Goal: Find contact information: Find contact information

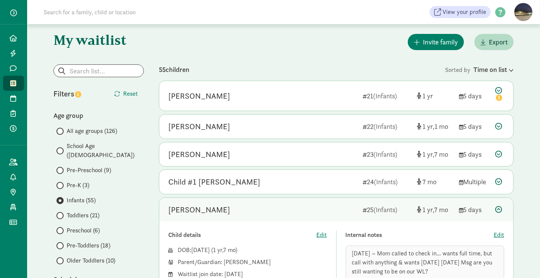
scroll to position [29, 0]
click at [130, 93] on span "Reset" at bounding box center [130, 92] width 15 height 9
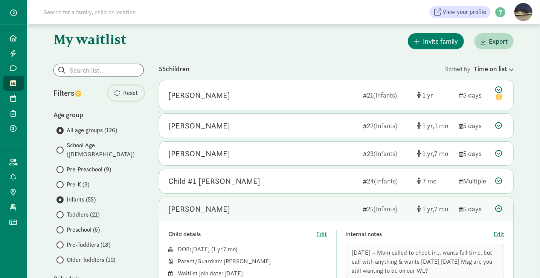
radio input "true"
radio input "false"
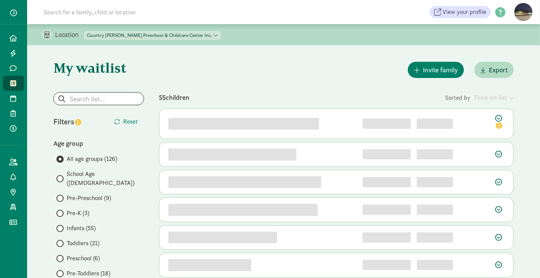
click at [84, 100] on input "search" at bounding box center [99, 99] width 90 height 12
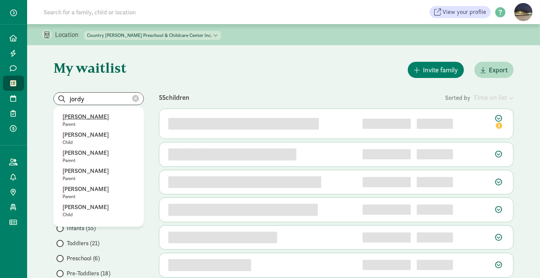
click at [85, 116] on p "[PERSON_NAME]" at bounding box center [98, 116] width 72 height 9
type input "[PERSON_NAME]"
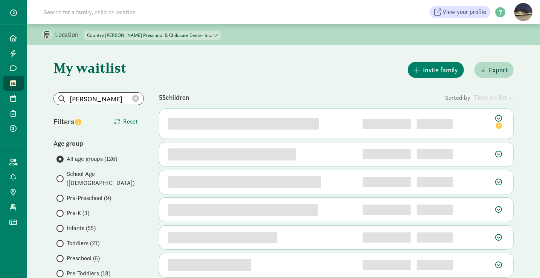
click at [136, 97] on icon at bounding box center [135, 98] width 7 height 7
click at [104, 100] on input "search" at bounding box center [99, 99] width 90 height 12
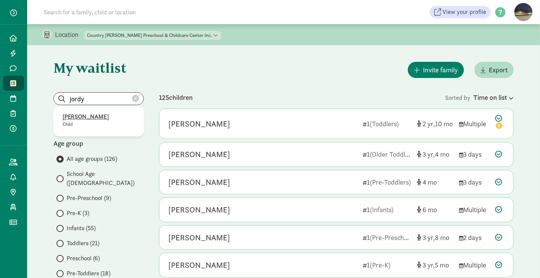
click at [88, 114] on p "[PERSON_NAME]" at bounding box center [98, 116] width 72 height 9
type input "[PERSON_NAME]"
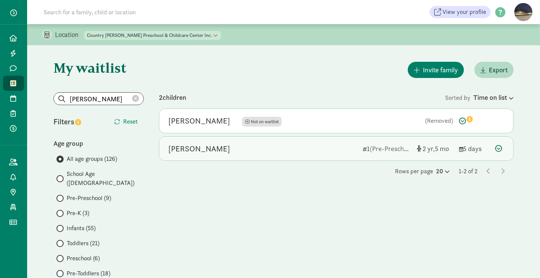
click at [190, 148] on div "[PERSON_NAME]" at bounding box center [199, 149] width 62 height 12
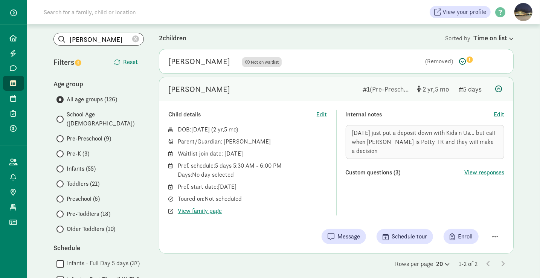
scroll to position [59, 0]
click at [208, 210] on span "View family page" at bounding box center [200, 210] width 44 height 9
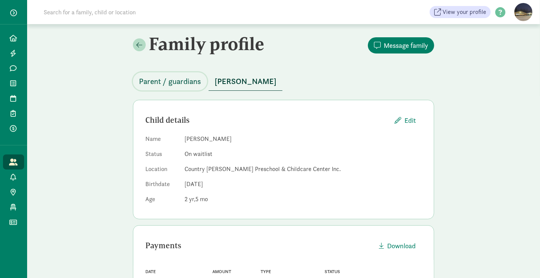
click at [157, 80] on span "Parent / guardians" at bounding box center [170, 81] width 62 height 12
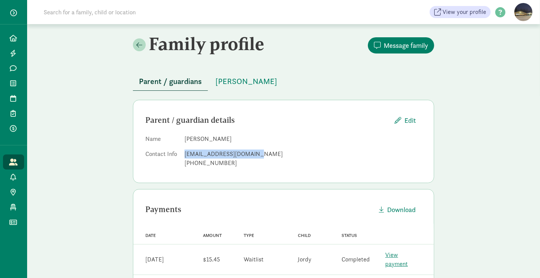
drag, startPoint x: 251, startPoint y: 154, endPoint x: 182, endPoint y: 152, distance: 68.2
click at [182, 152] on dl "Name JeNae Porter Contact Info jenaeporter@outlook.com 425-314-7223" at bounding box center [283, 152] width 276 height 36
